Goal: Transaction & Acquisition: Purchase product/service

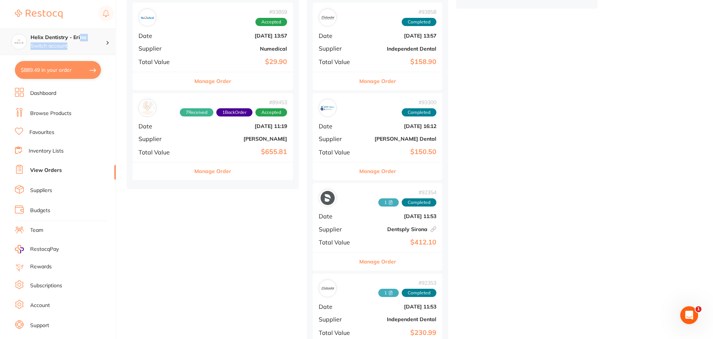
click at [79, 36] on div "Helix Dentistry - Erina Switch account" at bounding box center [68, 42] width 75 height 16
click at [87, 43] on p "Switch account" at bounding box center [68, 45] width 75 height 7
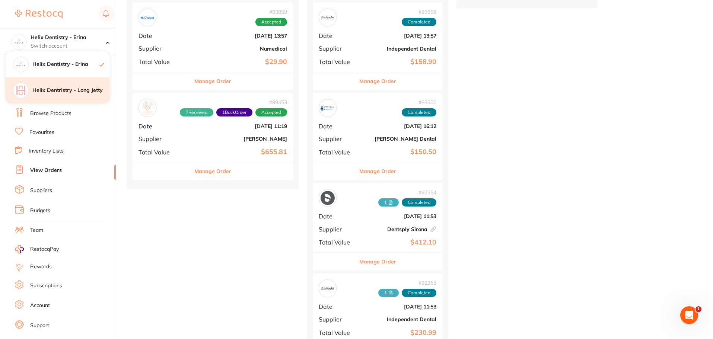
click at [69, 86] on div "Helix Dentristry - Long Jetty" at bounding box center [58, 90] width 104 height 26
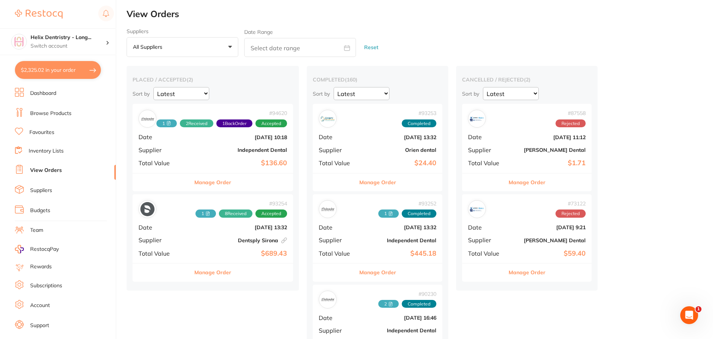
click at [66, 67] on button "$2,325.02 in your order" at bounding box center [58, 70] width 86 height 18
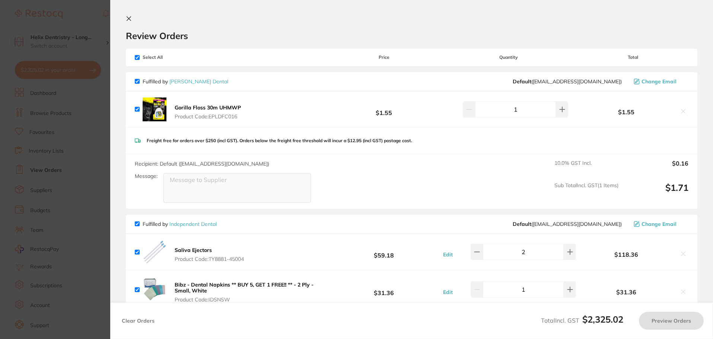
checkbox input "true"
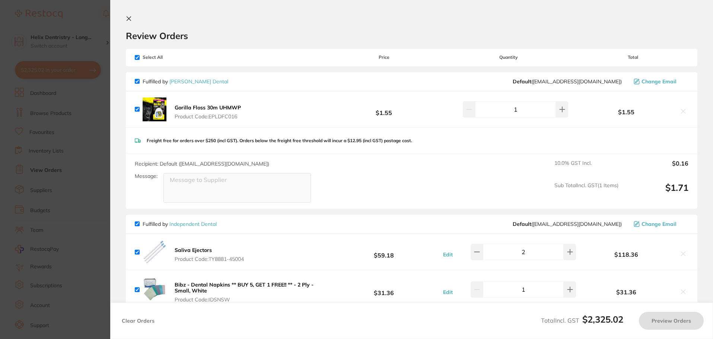
checkbox input "true"
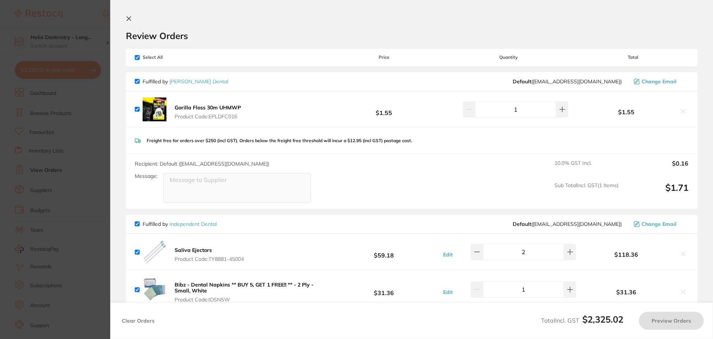
checkbox input "true"
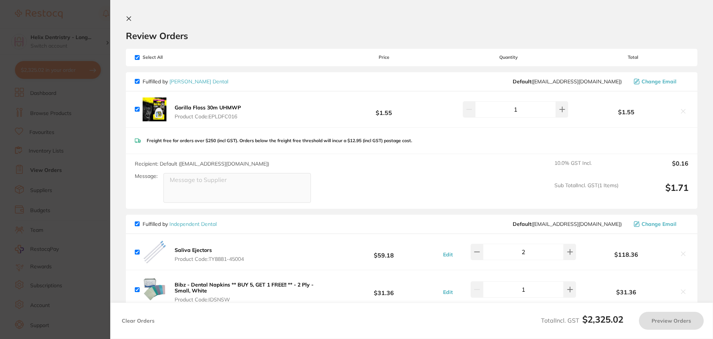
checkbox input "true"
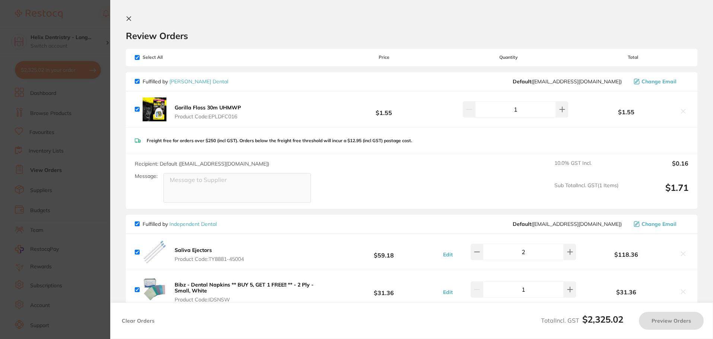
checkbox input "true"
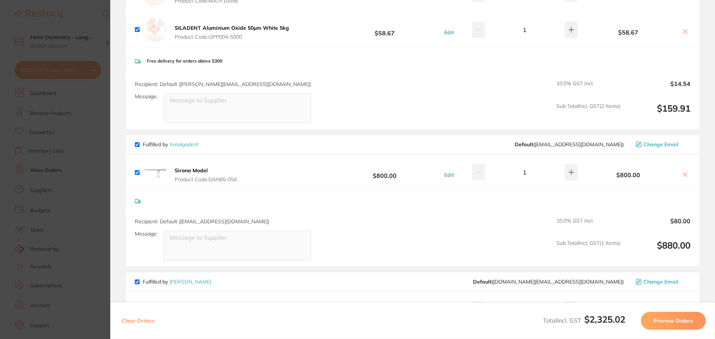
scroll to position [372, 0]
